Goal: Task Accomplishment & Management: Use online tool/utility

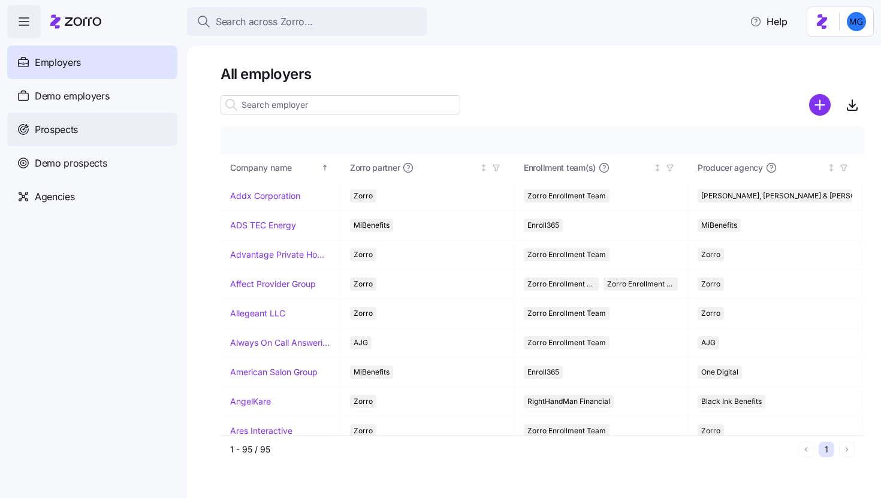
click at [142, 125] on div "Prospects" at bounding box center [92, 130] width 170 height 34
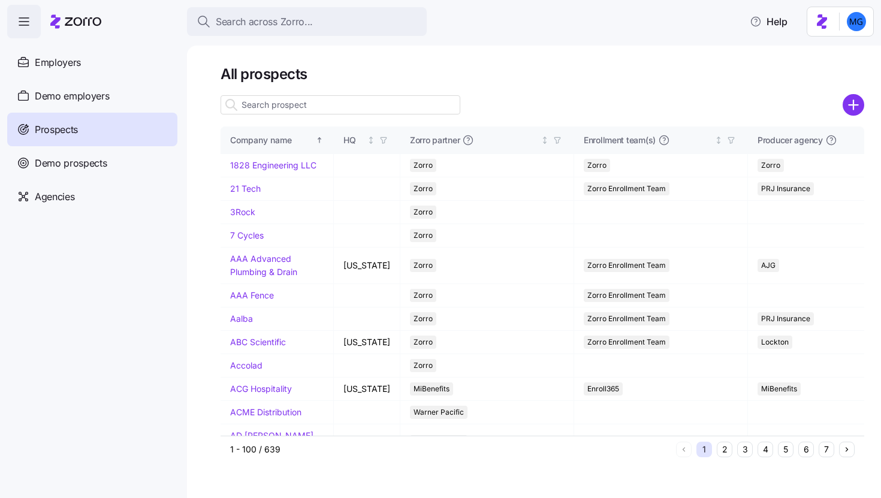
click at [333, 102] on input at bounding box center [340, 104] width 240 height 19
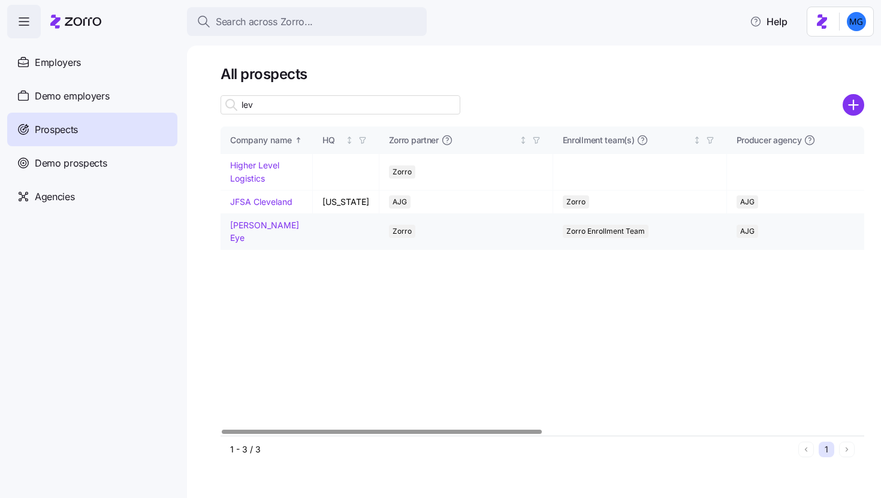
type input "lev"
click at [241, 226] on link "Levenson Eye" at bounding box center [264, 231] width 69 height 23
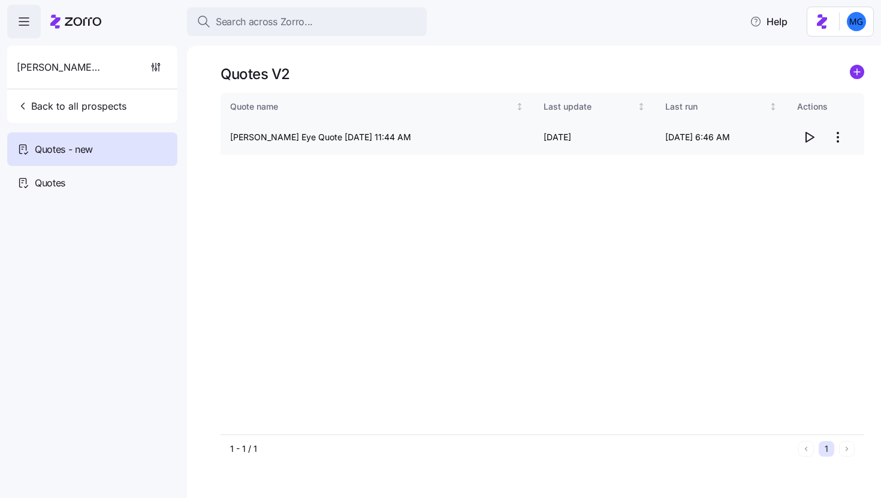
click at [809, 138] on icon "button" at bounding box center [808, 137] width 14 height 14
click at [34, 108] on span "Back to all prospects" at bounding box center [72, 106] width 110 height 14
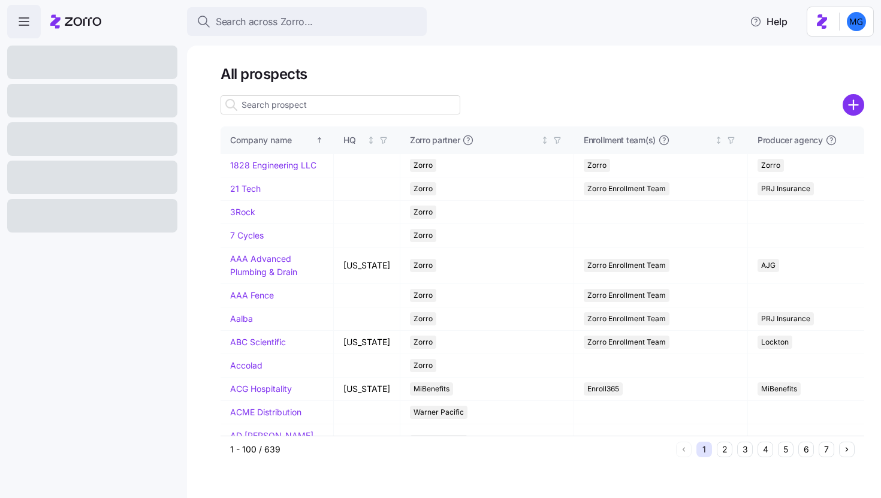
click at [389, 108] on input at bounding box center [340, 104] width 240 height 19
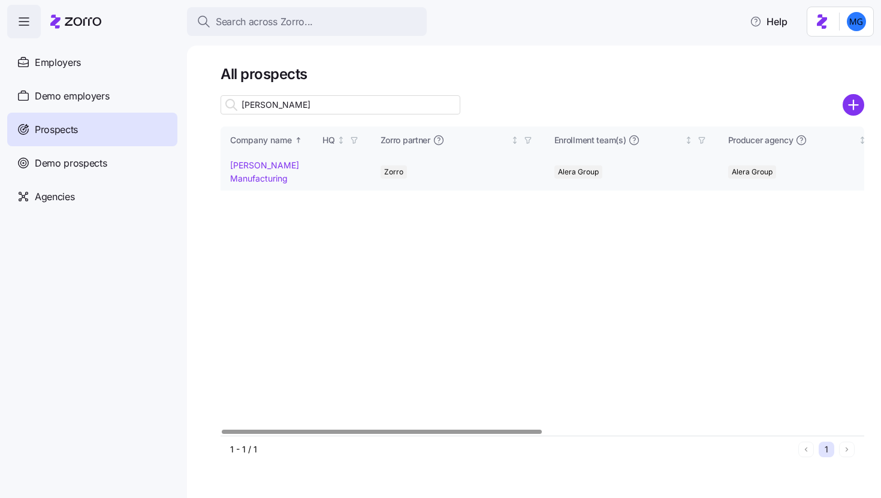
type input "schaf"
click at [246, 175] on link "Schaffer Manufacturing" at bounding box center [264, 171] width 69 height 23
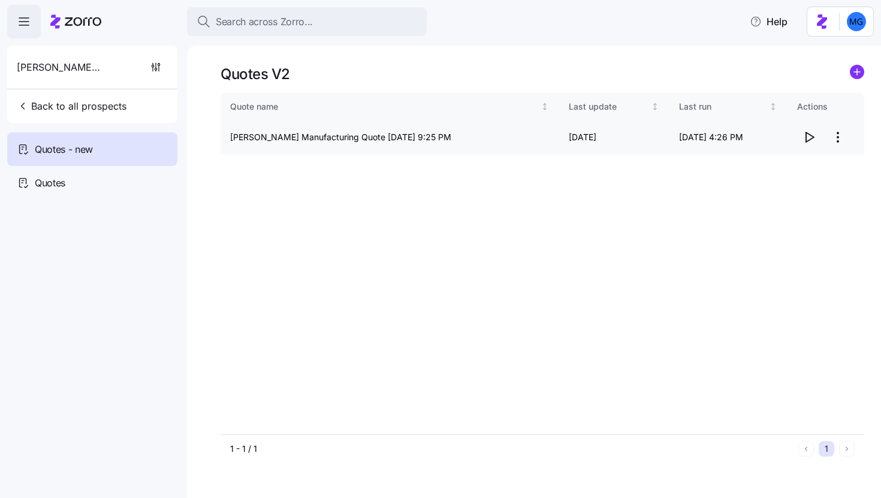
click at [811, 135] on icon "button" at bounding box center [808, 137] width 14 height 14
click at [83, 99] on span "Back to all prospects" at bounding box center [72, 106] width 110 height 14
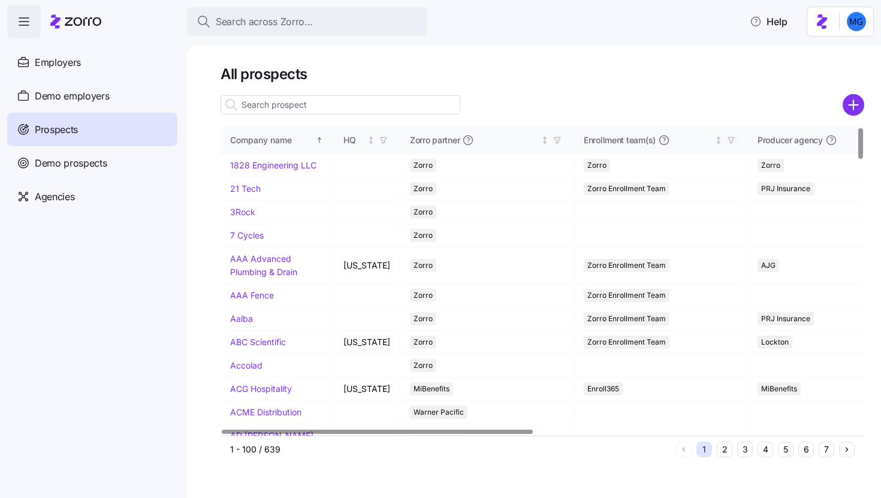
click at [331, 111] on input at bounding box center [340, 104] width 240 height 19
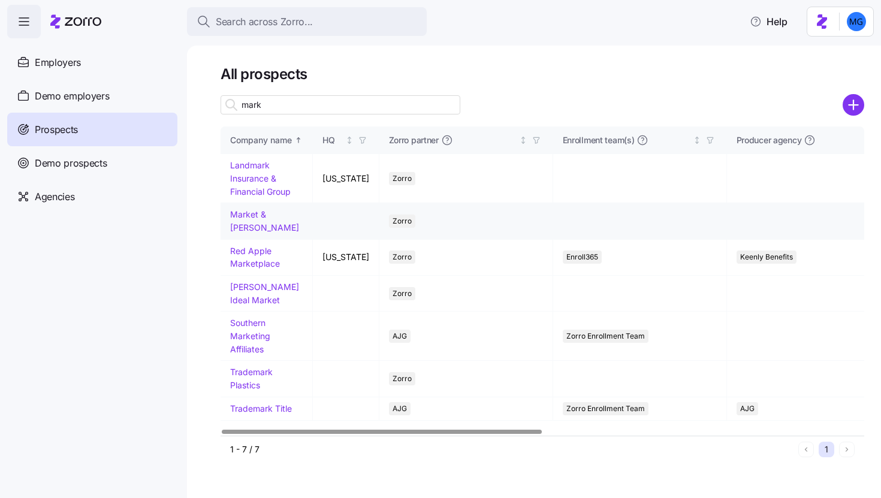
type input "mark"
click at [255, 217] on link "Market & Johnson" at bounding box center [264, 220] width 69 height 23
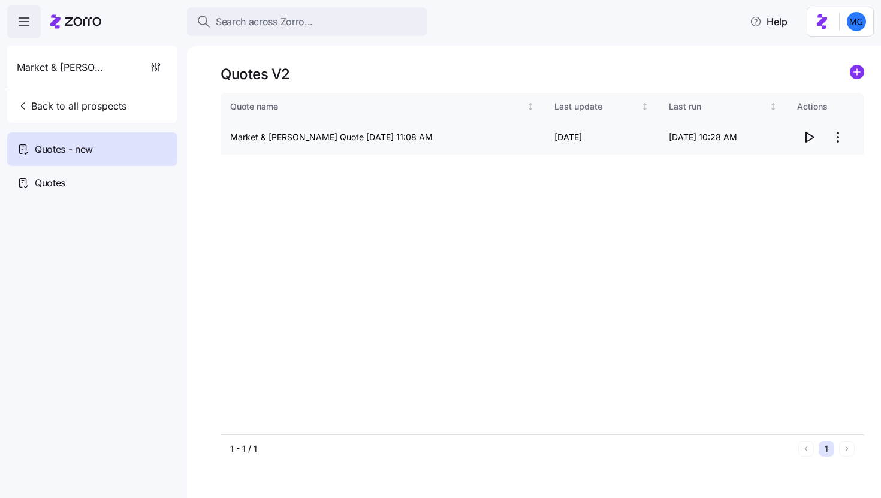
click at [807, 143] on icon "button" at bounding box center [808, 137] width 14 height 14
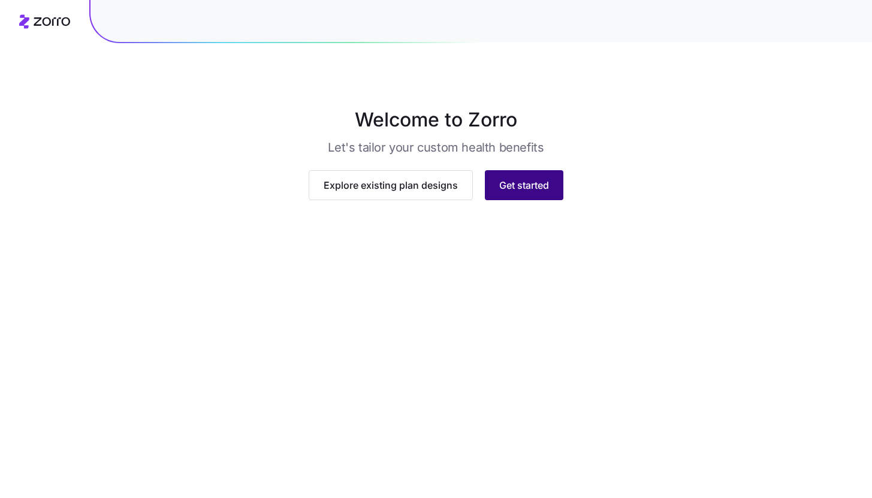
click at [503, 200] on button "Get started" at bounding box center [524, 185] width 78 height 30
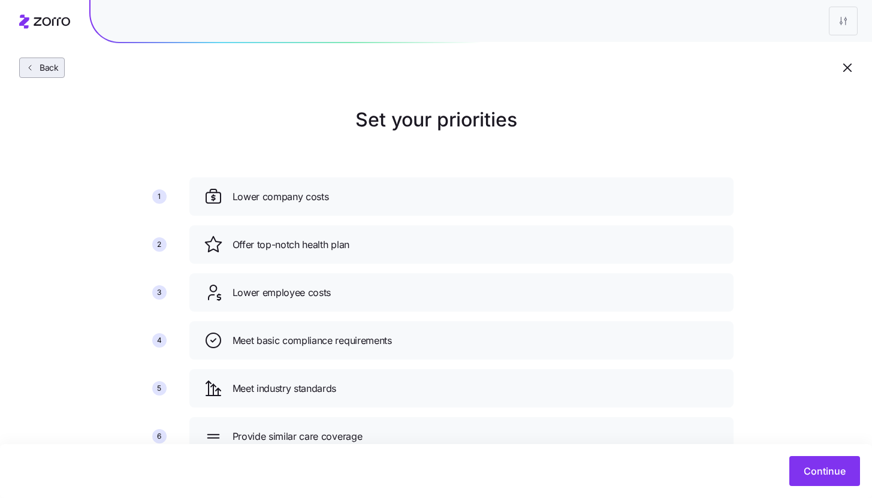
click at [51, 69] on span "Back" at bounding box center [47, 68] width 24 height 12
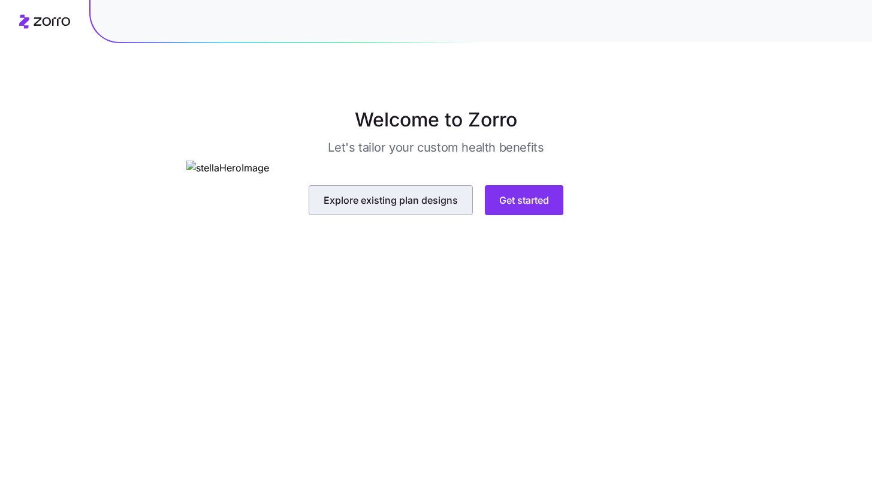
click at [415, 207] on span "Explore existing plan designs" at bounding box center [390, 200] width 134 height 14
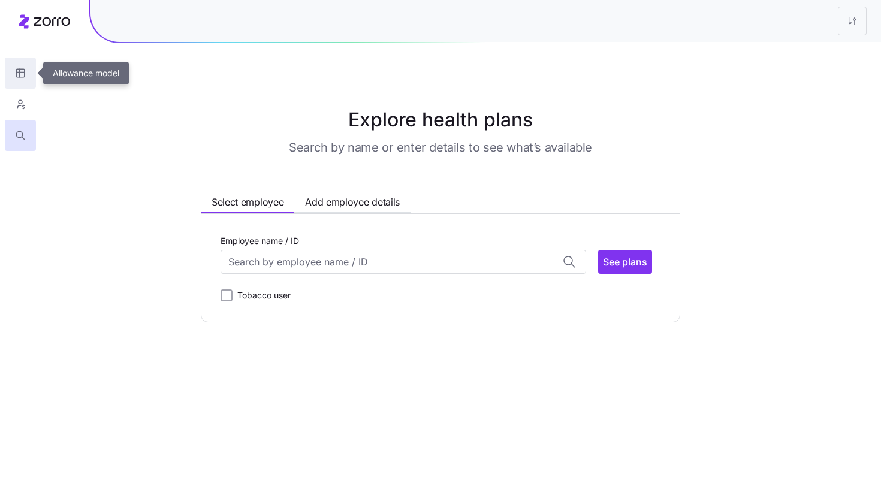
click at [22, 70] on icon "button" at bounding box center [20, 73] width 11 height 12
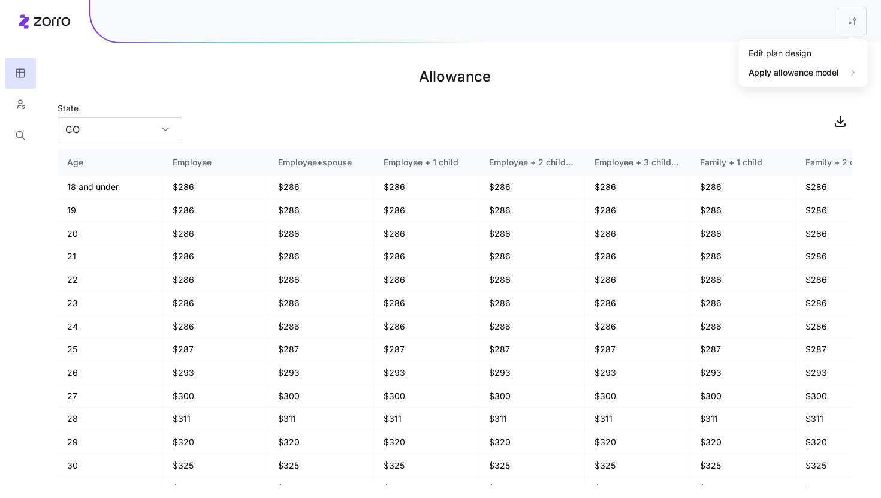
click at [842, 29] on html "Allowance State CO Age Employee Employee+spouse Employee + 1 child Employee + 2…" at bounding box center [440, 249] width 881 height 498
click at [720, 100] on div "2026" at bounding box center [713, 92] width 50 height 19
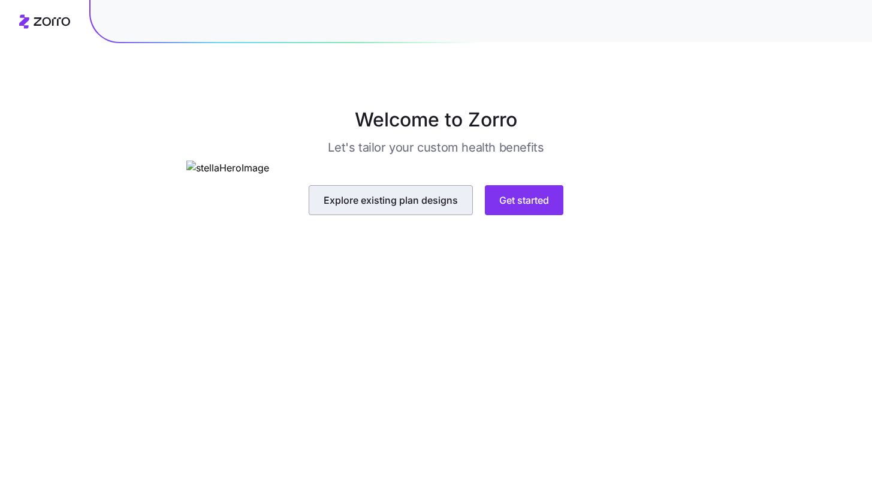
click at [447, 215] on button "Explore existing plan designs" at bounding box center [390, 200] width 164 height 30
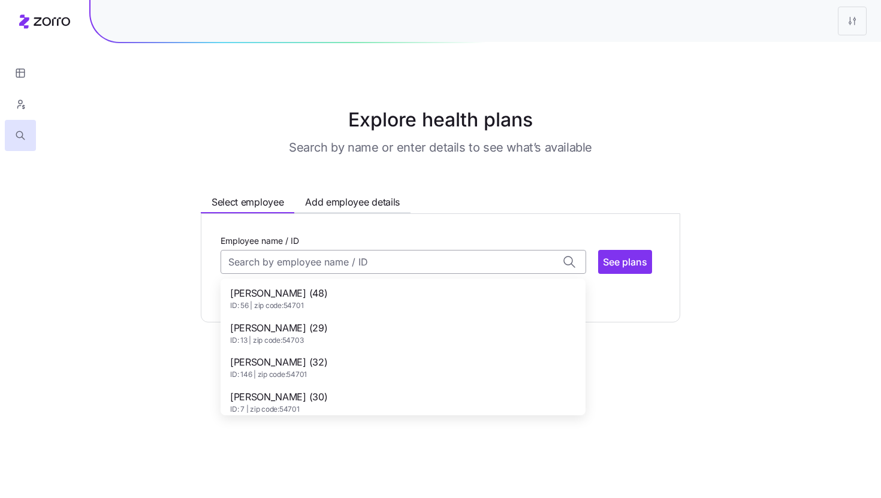
click at [410, 262] on input "Employee name / ID" at bounding box center [402, 262] width 365 height 24
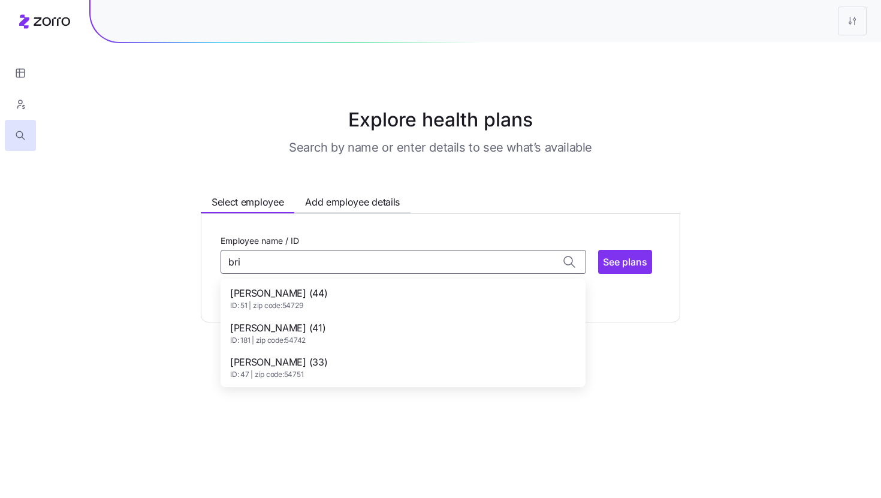
click at [409, 305] on div "[PERSON_NAME] (44) ID: 51 | zip code: 54729" at bounding box center [403, 298] width 360 height 35
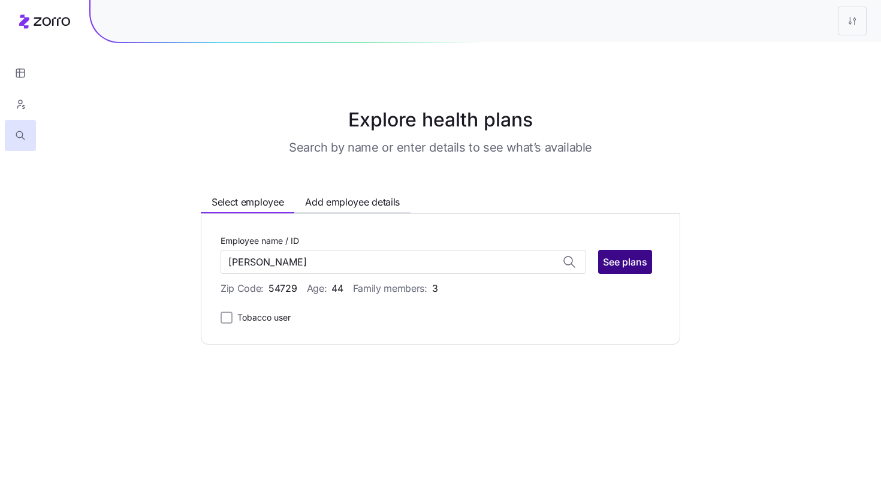
click at [634, 267] on span "See plans" at bounding box center [625, 262] width 44 height 14
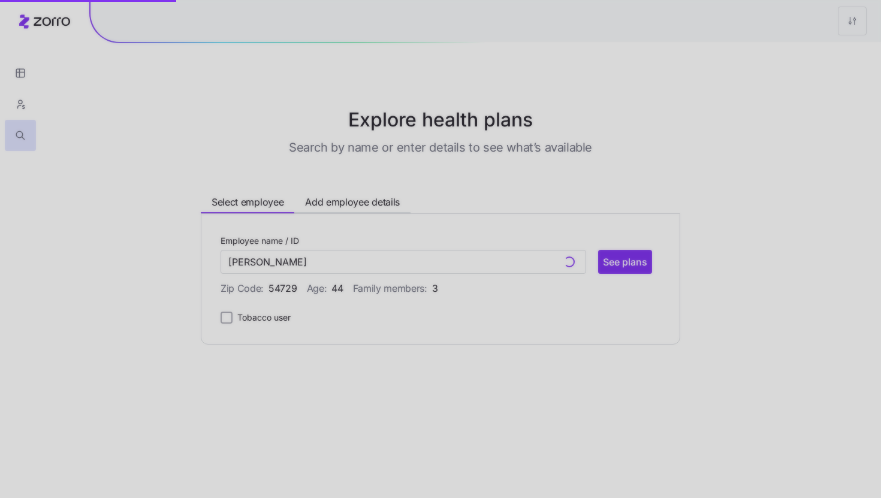
type input "[PERSON_NAME] (ID: 51)"
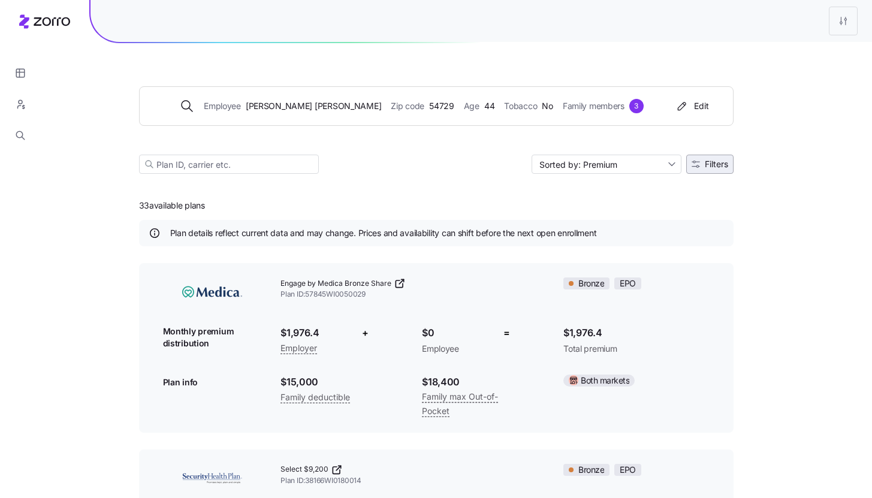
click at [719, 162] on span "Filters" at bounding box center [715, 164] width 23 height 8
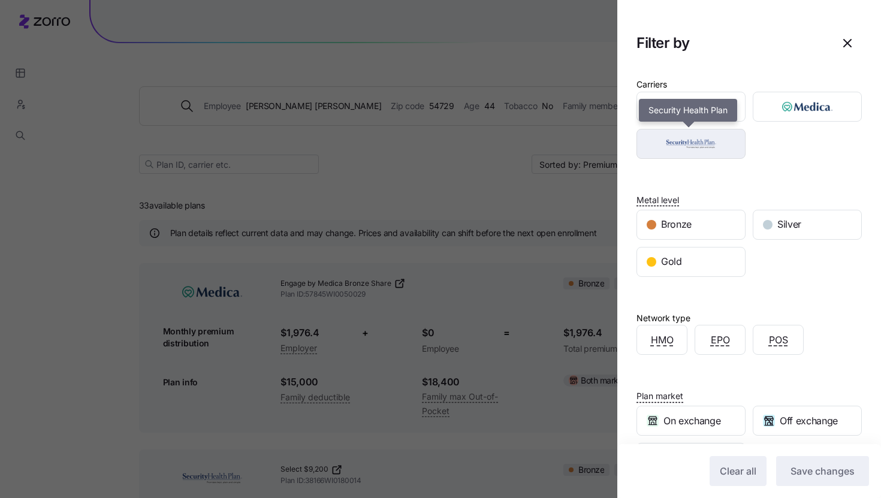
click at [708, 146] on img "button" at bounding box center [691, 144] width 88 height 24
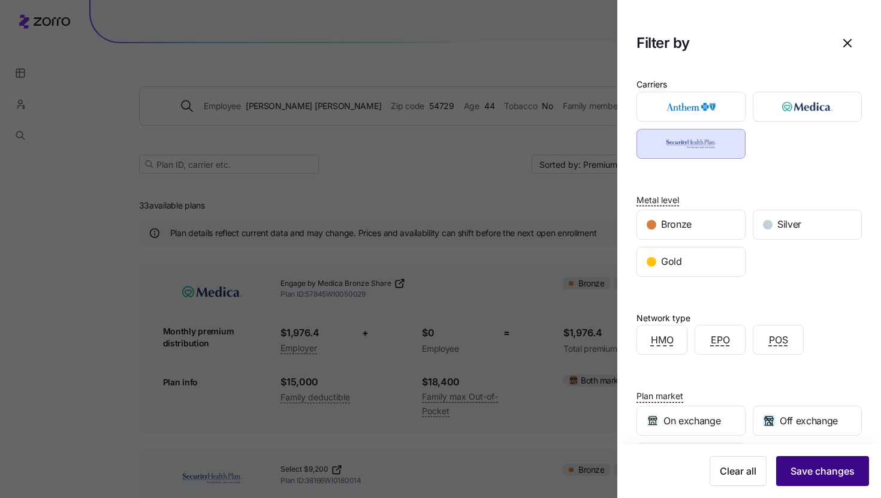
click at [824, 480] on button "Save changes" at bounding box center [822, 471] width 93 height 30
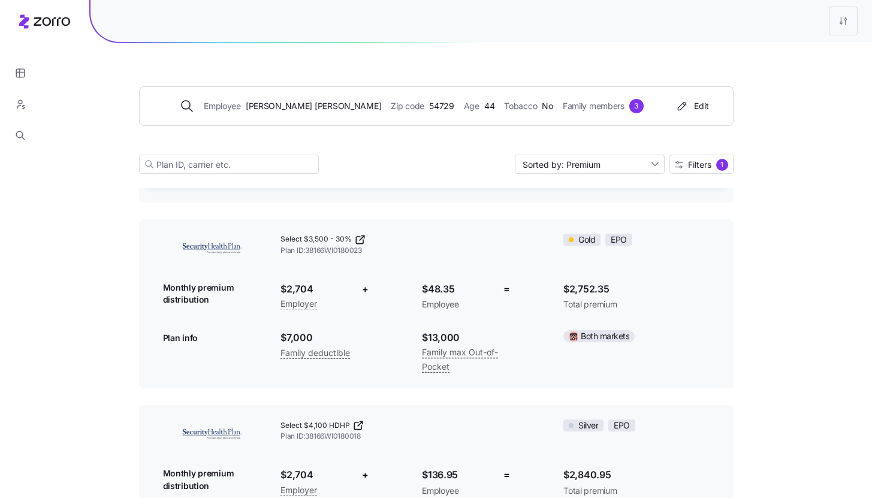
scroll to position [1118, 0]
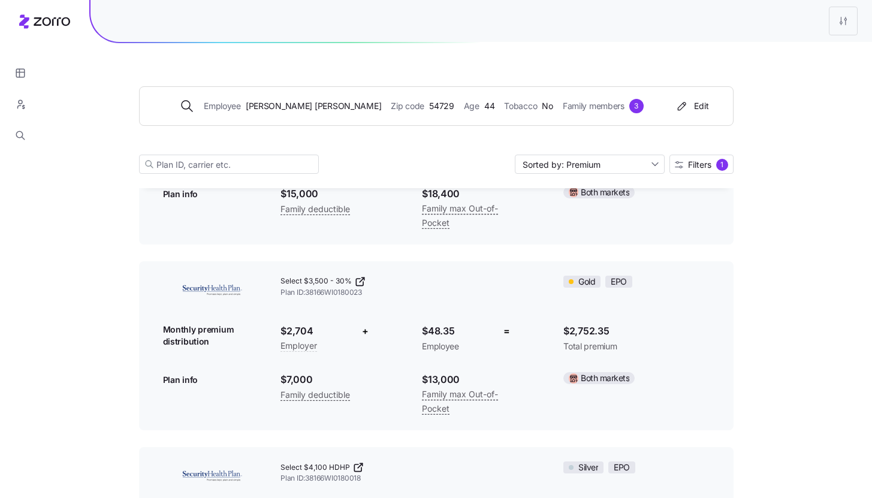
click at [361, 282] on icon at bounding box center [360, 282] width 12 height 12
click at [299, 106] on span "[PERSON_NAME]" at bounding box center [313, 105] width 135 height 13
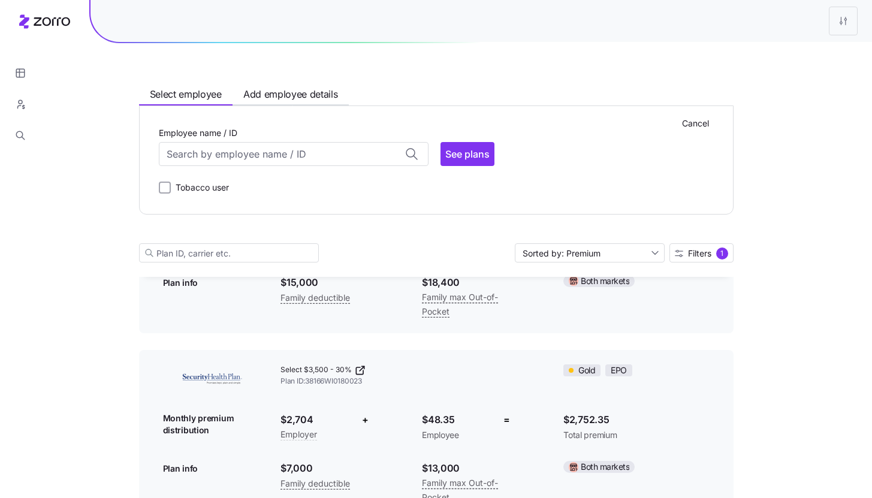
scroll to position [1207, 0]
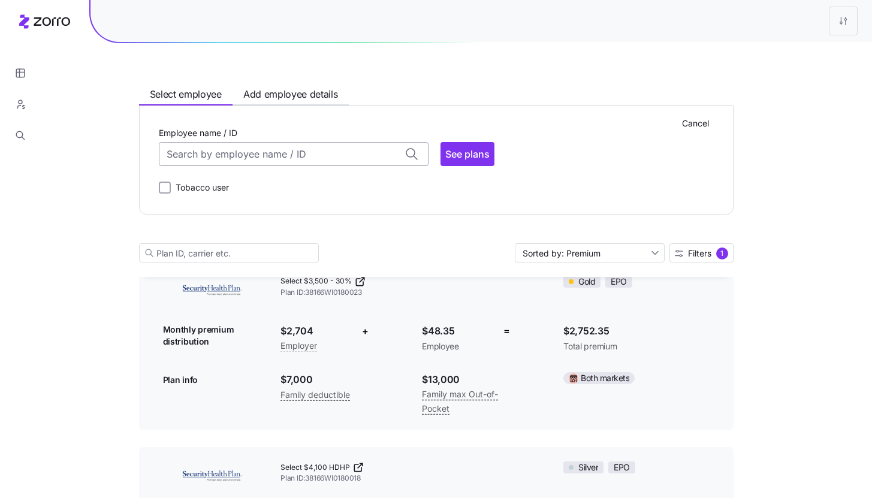
click at [275, 148] on input "Employee name / ID" at bounding box center [294, 154] width 270 height 24
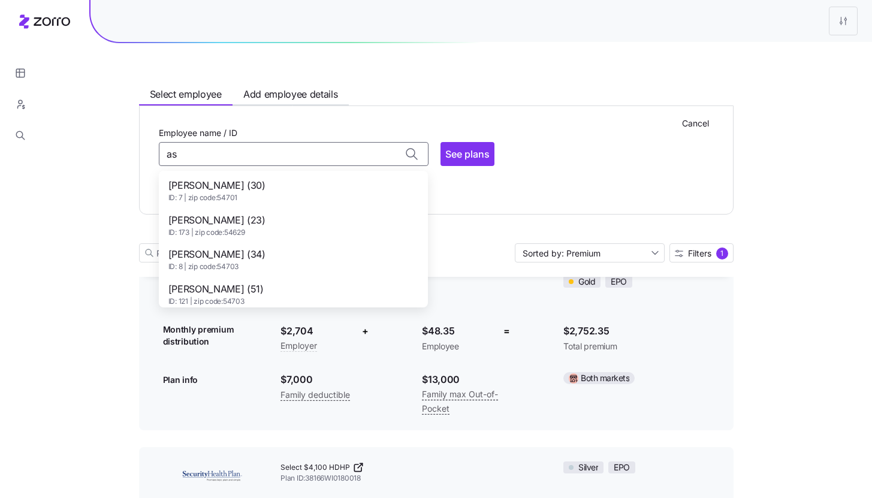
click at [271, 188] on div "[PERSON_NAME] (30) ID: 7 | zip code: 54701" at bounding box center [293, 190] width 264 height 35
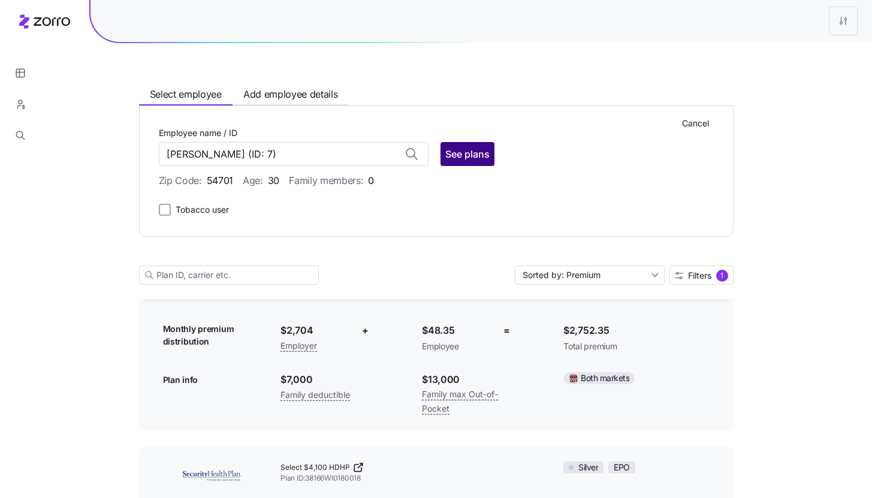
type input "[PERSON_NAME]"
click at [473, 156] on span "See plans" at bounding box center [467, 154] width 44 height 14
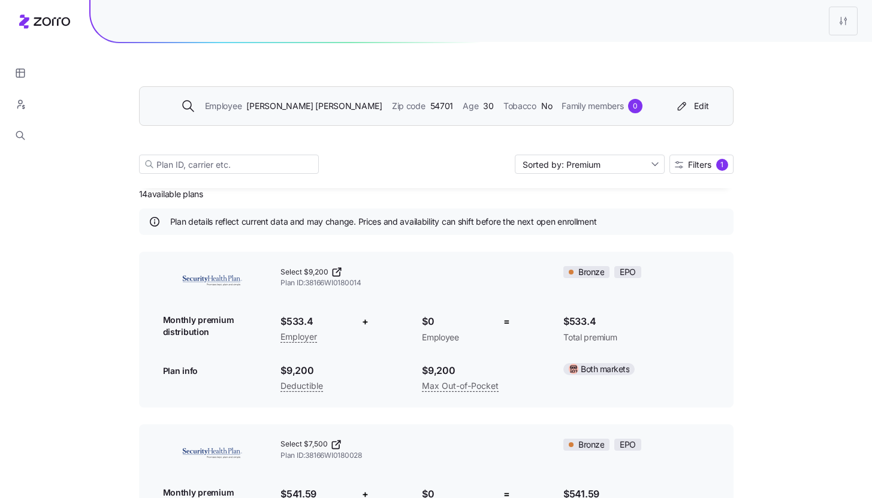
scroll to position [1118, 0]
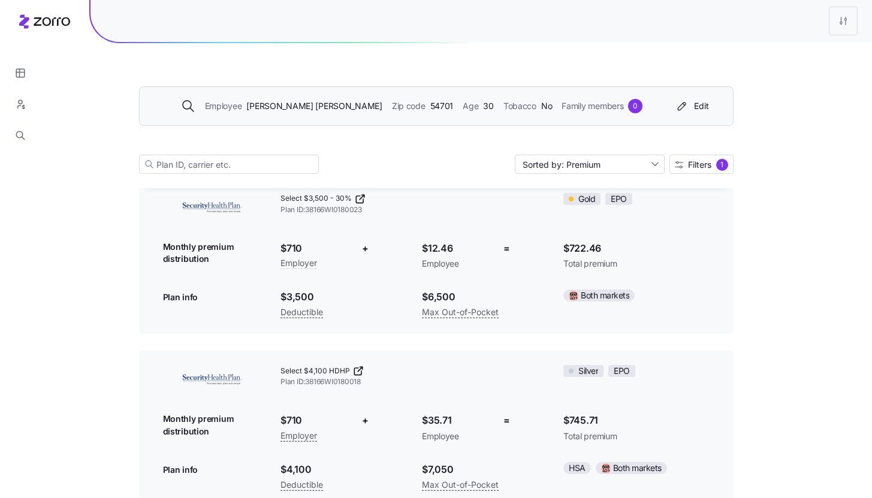
click at [242, 110] on span "Employee" at bounding box center [223, 105] width 37 height 13
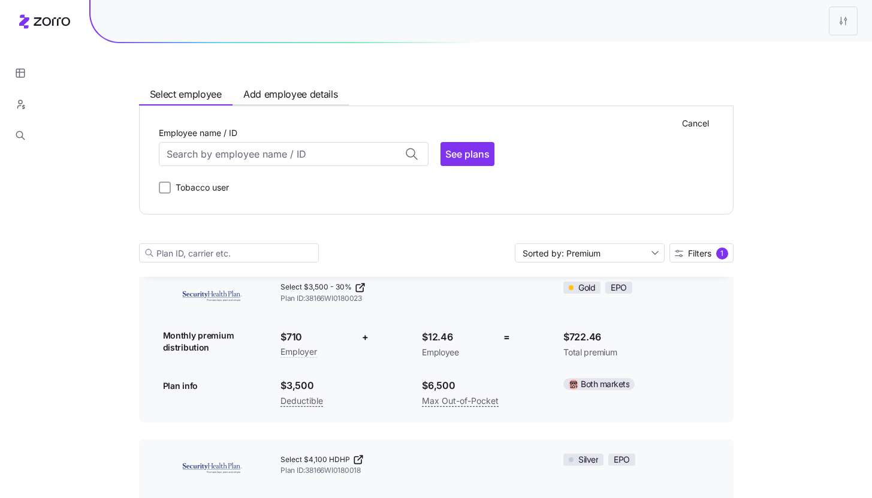
scroll to position [1207, 0]
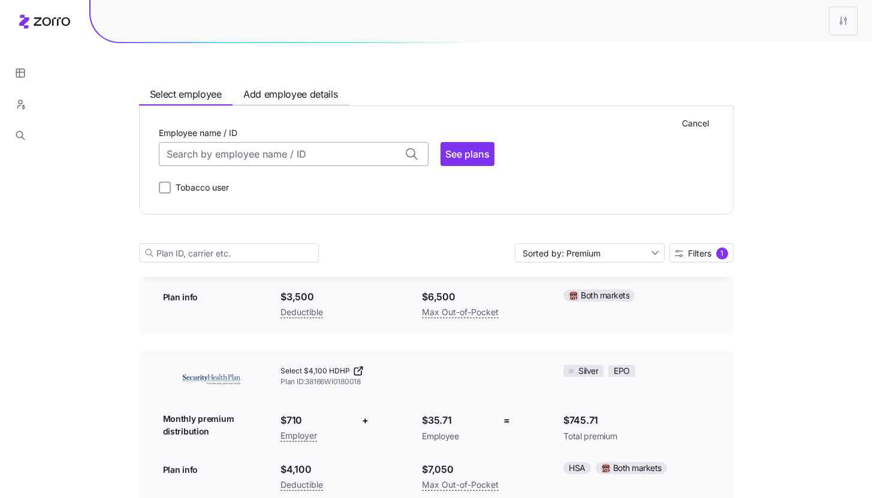
click at [231, 146] on input "Employee name / ID" at bounding box center [294, 154] width 270 height 24
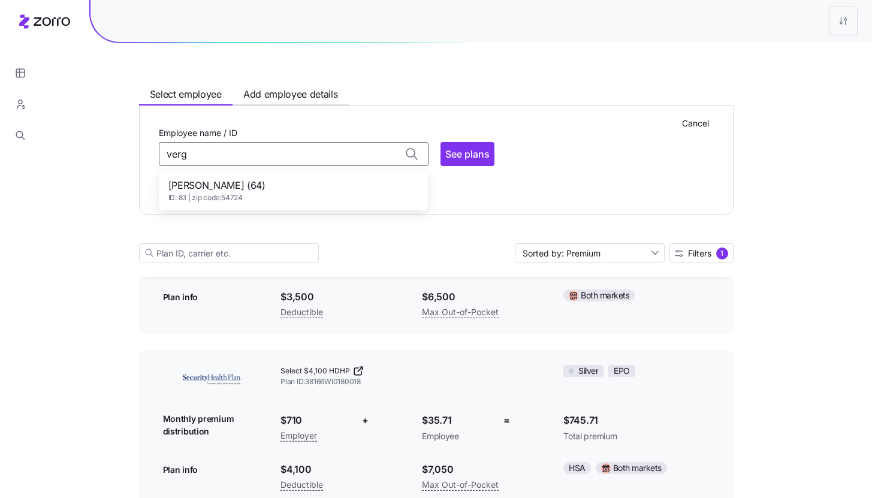
click at [239, 186] on span "[PERSON_NAME] (64)" at bounding box center [216, 185] width 97 height 15
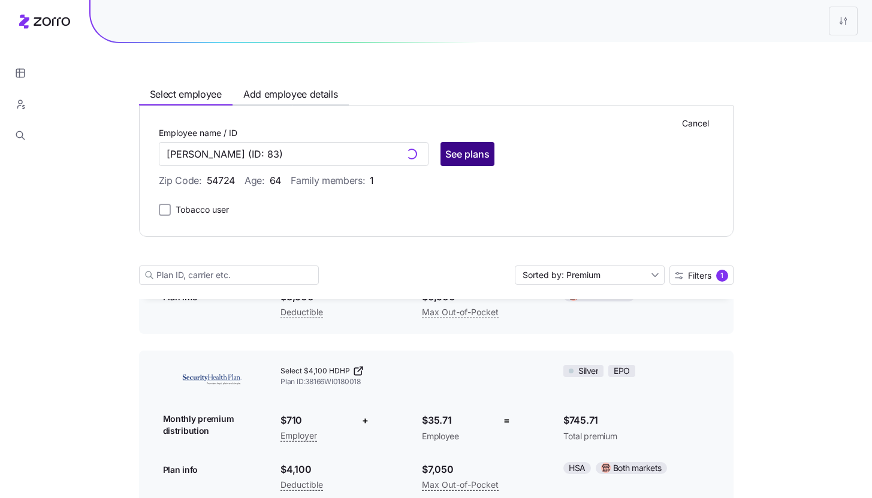
type input "[PERSON_NAME]"
click at [455, 156] on span "See plans" at bounding box center [467, 154] width 44 height 14
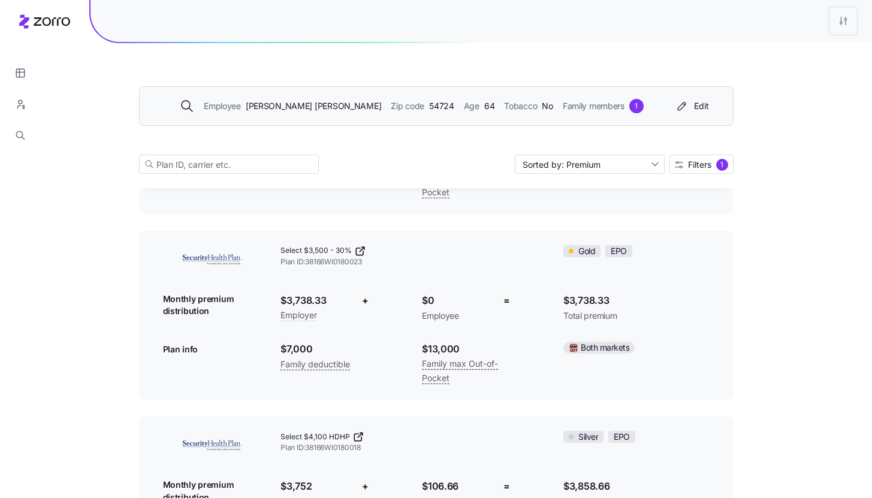
scroll to position [1149, 0]
click at [308, 106] on span "[PERSON_NAME]" at bounding box center [313, 105] width 135 height 13
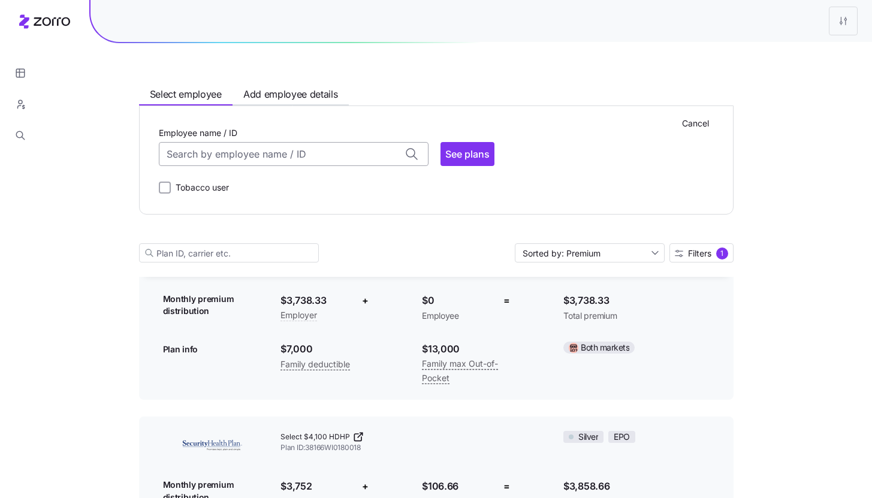
click at [239, 151] on input "Employee name / ID" at bounding box center [294, 154] width 270 height 24
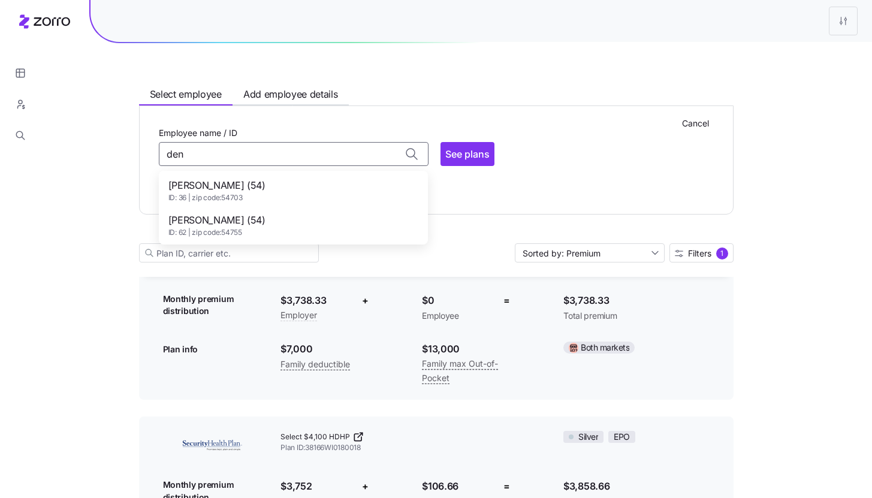
click at [273, 183] on div "[PERSON_NAME] (54) ID: 36 | zip code: 54703" at bounding box center [293, 190] width 264 height 35
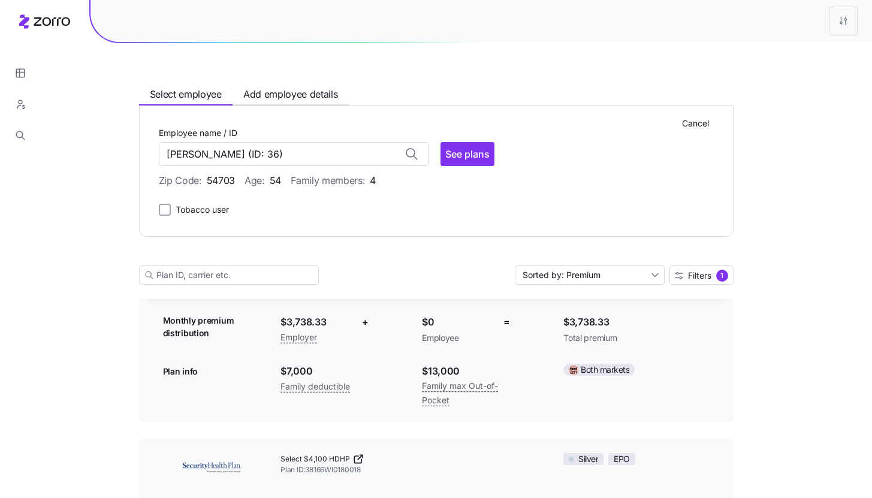
scroll to position [1260, 0]
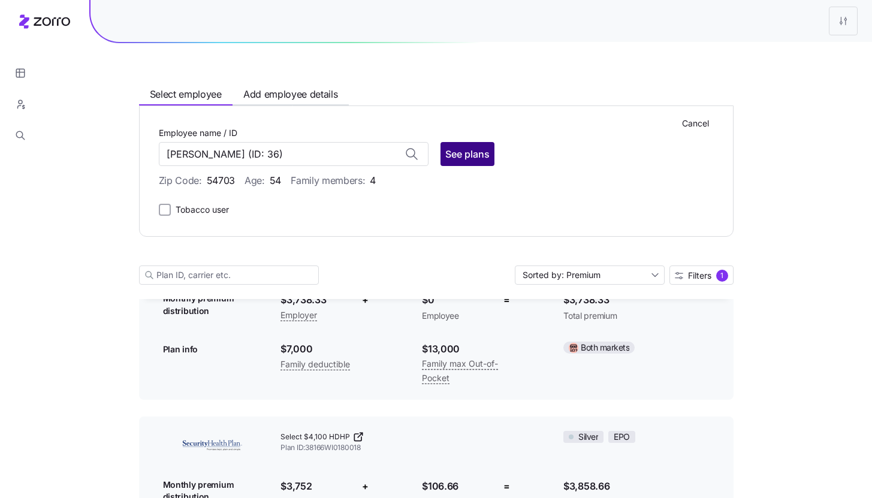
type input "[PERSON_NAME]"
click at [479, 154] on span "See plans" at bounding box center [467, 154] width 44 height 14
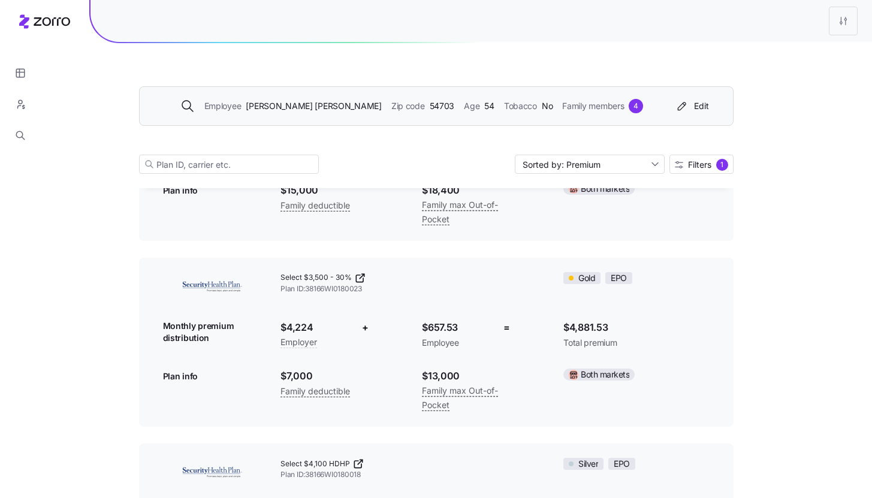
scroll to position [1132, 0]
